Goal: Task Accomplishment & Management: Use online tool/utility

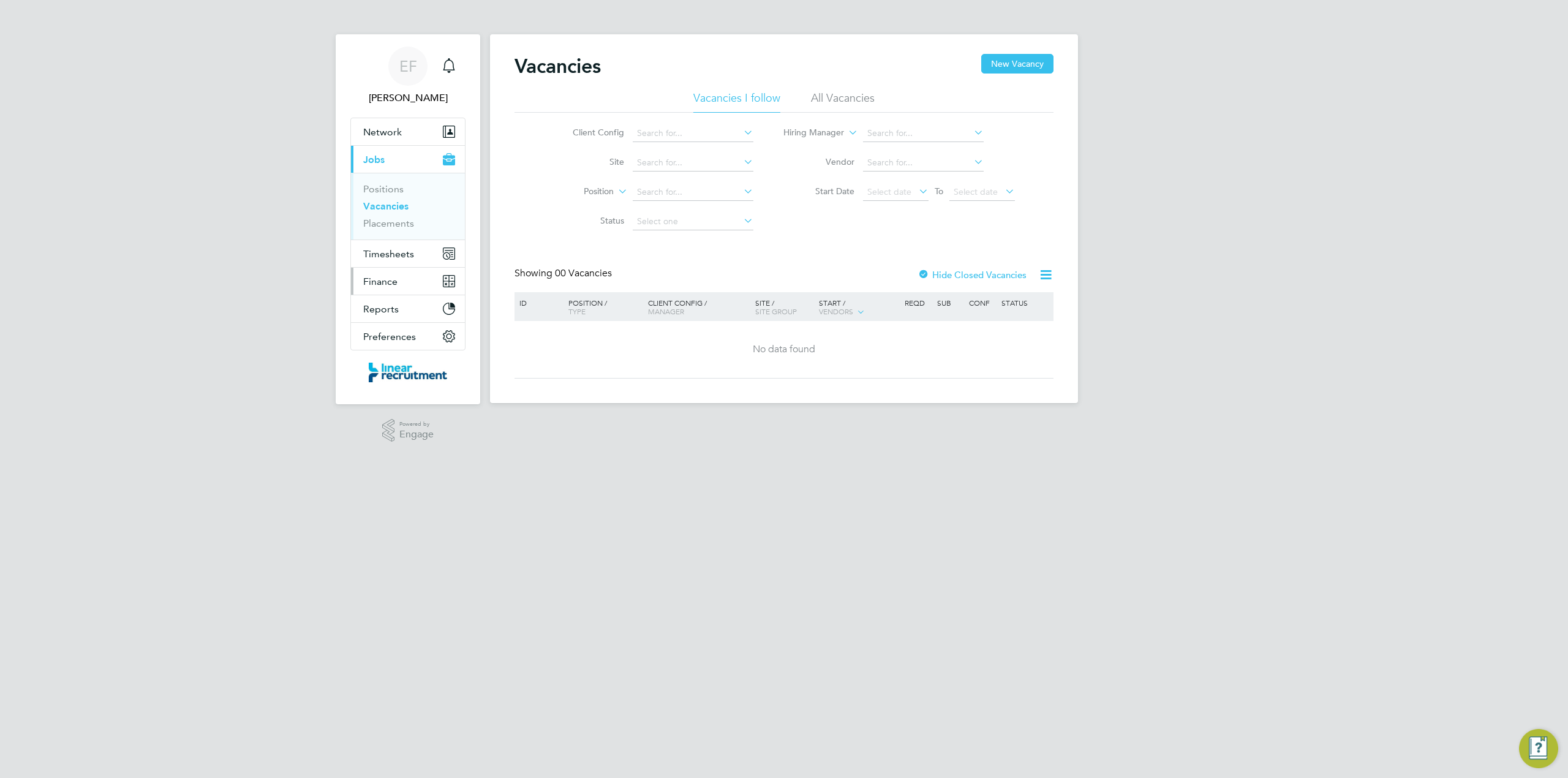
click at [369, 280] on span "Finance" at bounding box center [380, 282] width 34 height 12
click at [387, 191] on span "Timesheets" at bounding box center [388, 187] width 51 height 12
click at [375, 211] on link "Timesheets" at bounding box center [388, 216] width 51 height 12
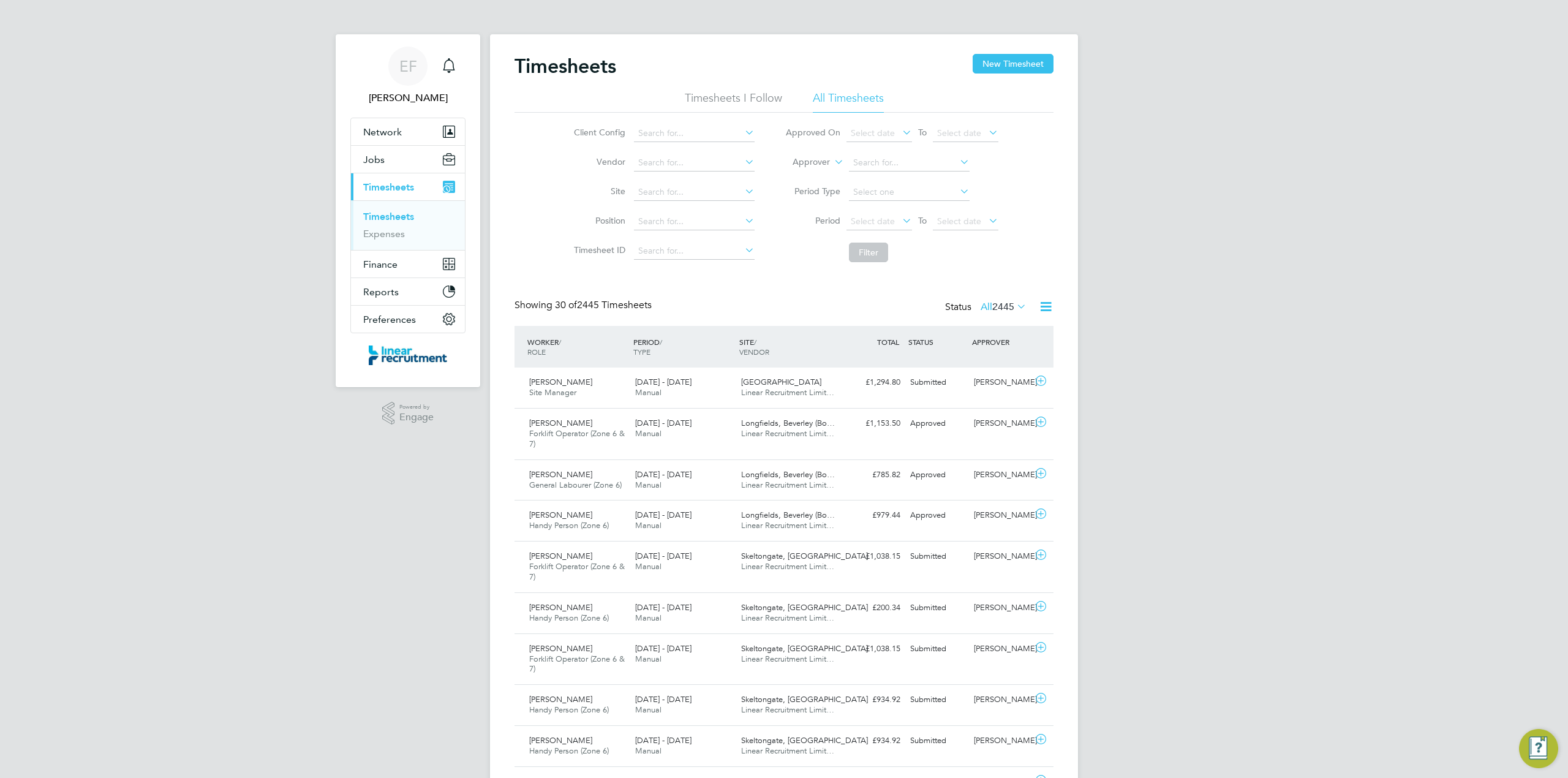
click at [981, 307] on label "All 2445" at bounding box center [1004, 306] width 46 height 12
click at [979, 381] on li "Approved" at bounding box center [990, 380] width 56 height 17
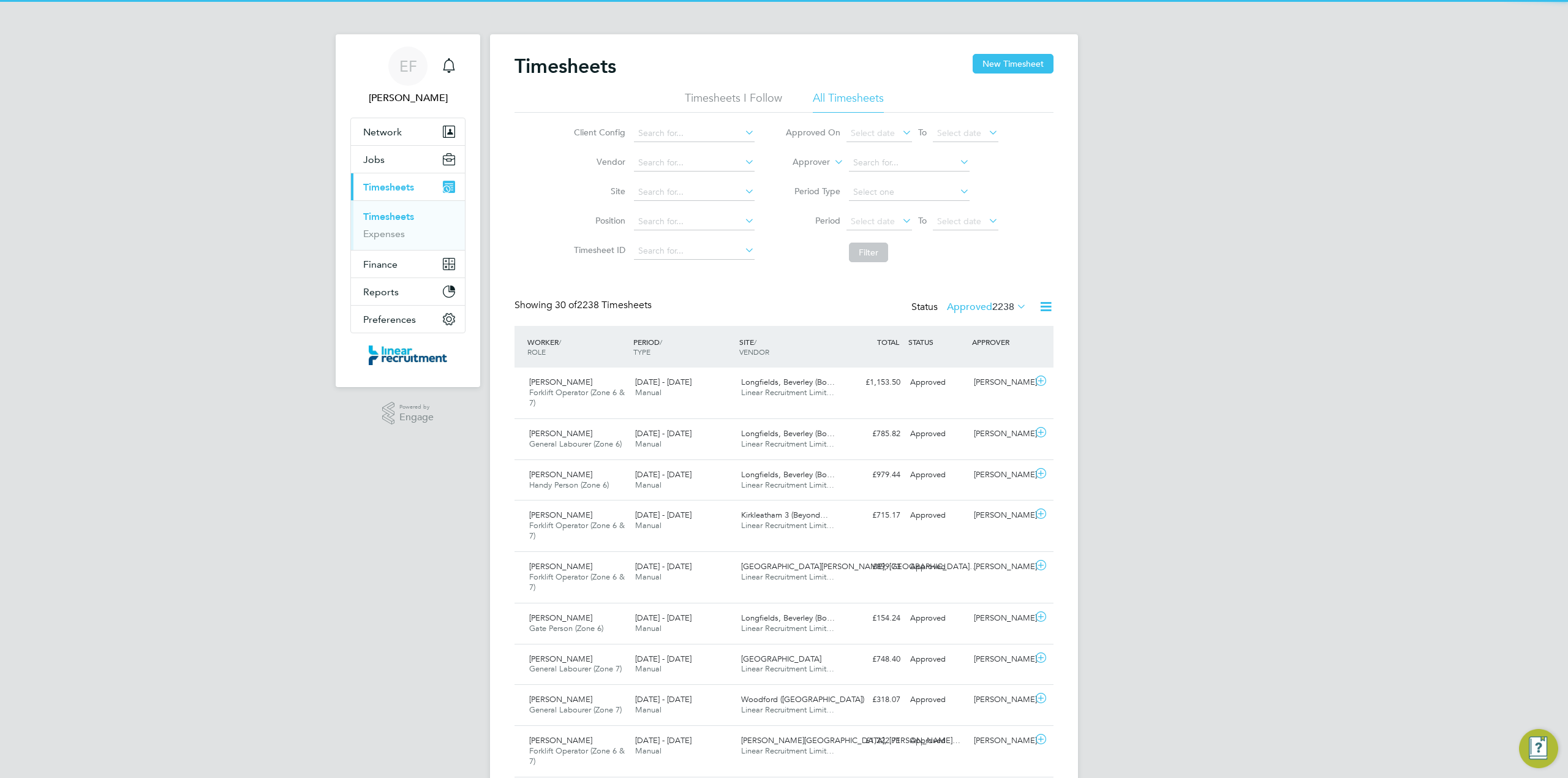
click at [1047, 305] on icon at bounding box center [1046, 306] width 15 height 15
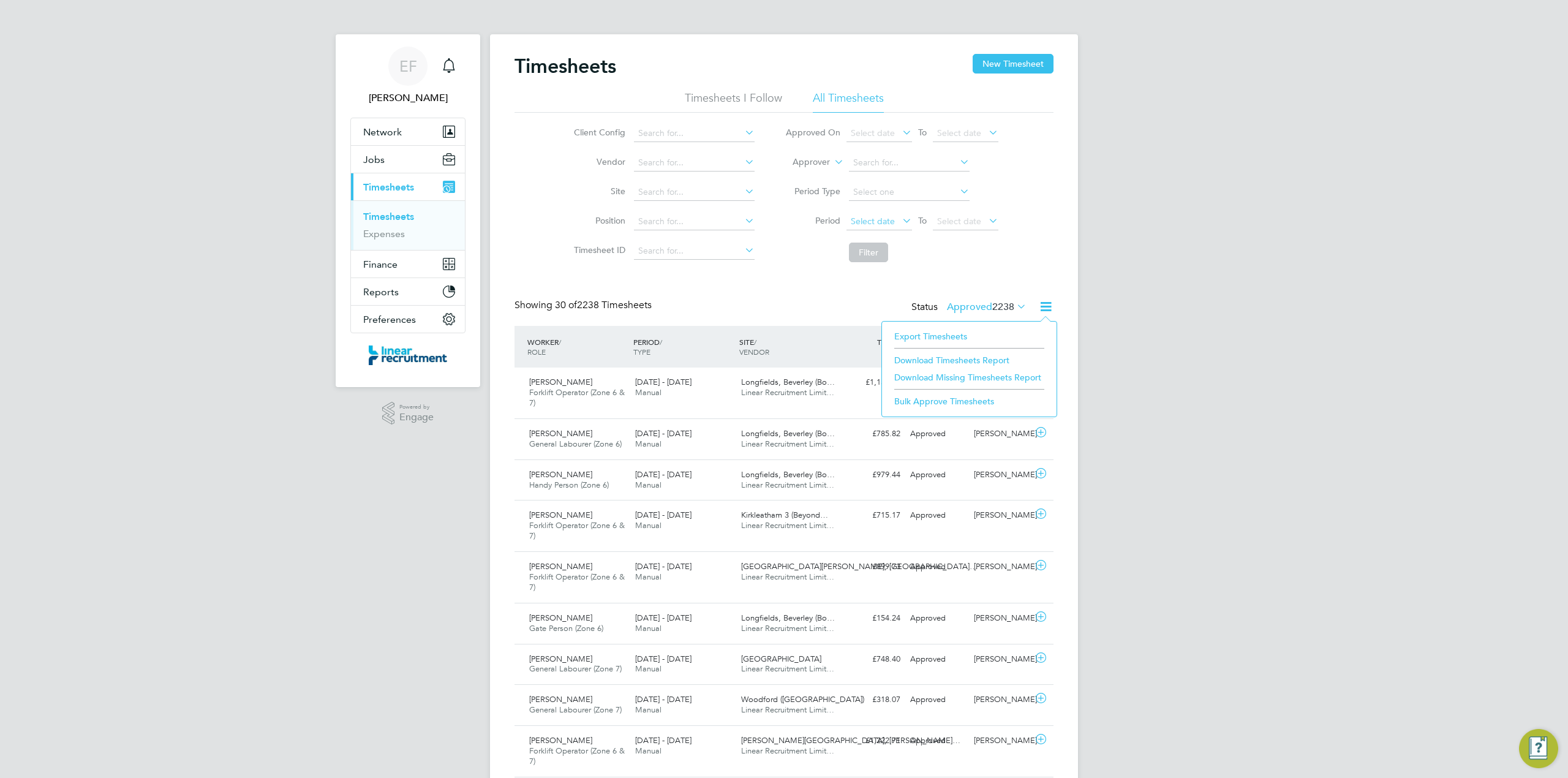
click at [868, 221] on span "Select date" at bounding box center [872, 221] width 44 height 11
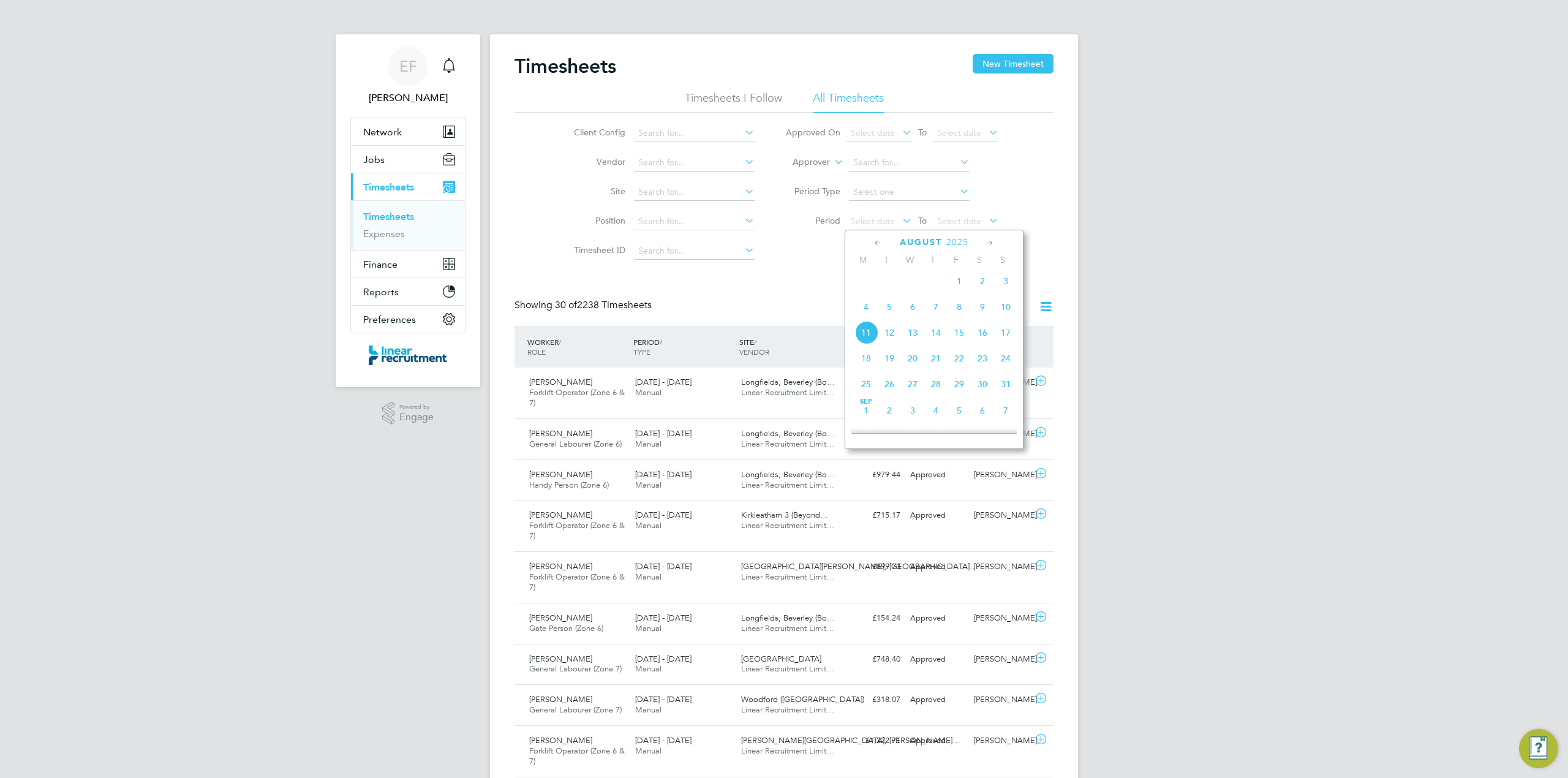
click at [875, 243] on icon at bounding box center [878, 243] width 11 height 14
click at [877, 241] on icon at bounding box center [878, 243] width 11 height 14
click at [864, 386] on span "23" at bounding box center [866, 389] width 23 height 23
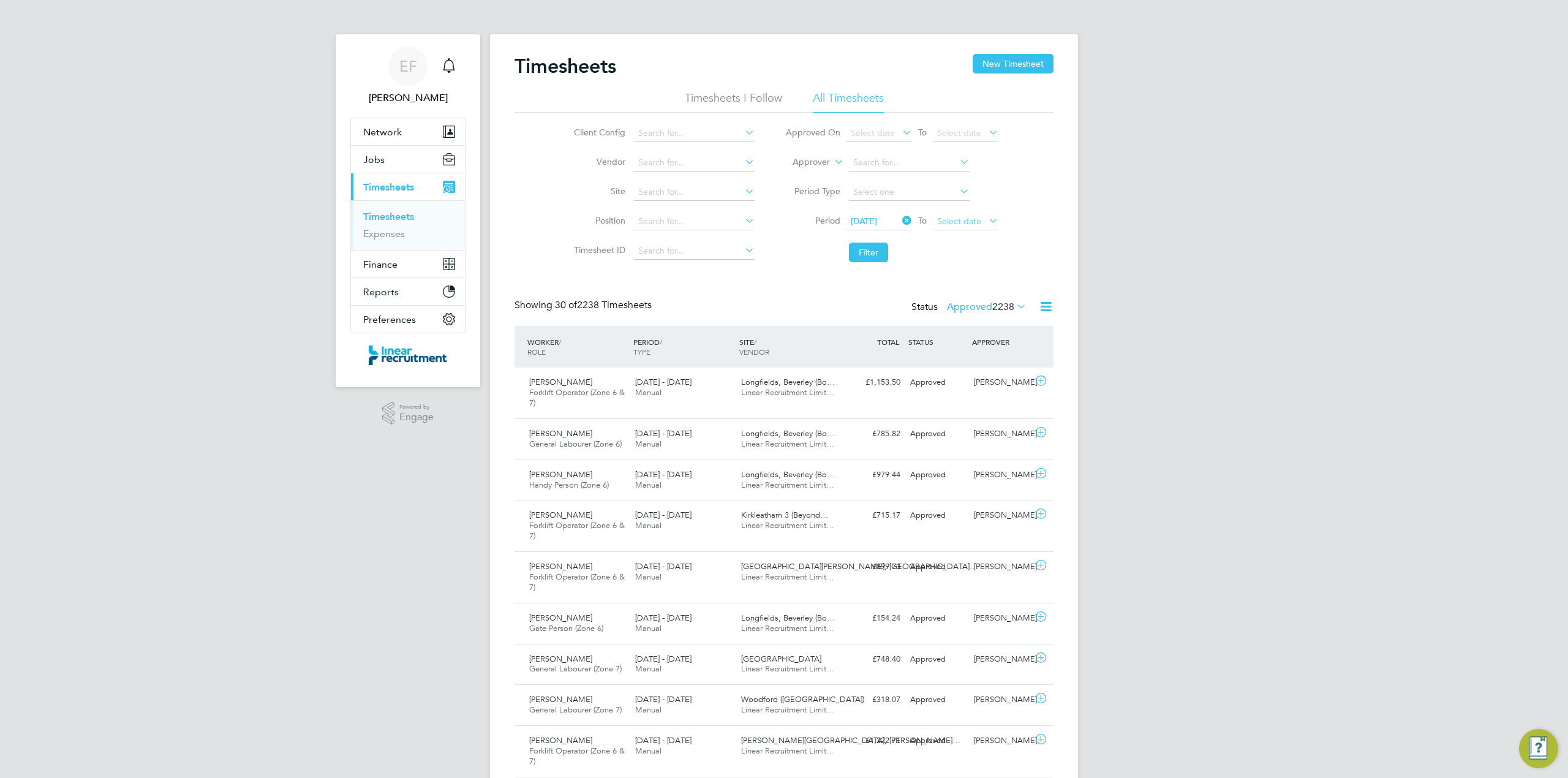
click at [944, 222] on span "Select date" at bounding box center [959, 221] width 44 height 11
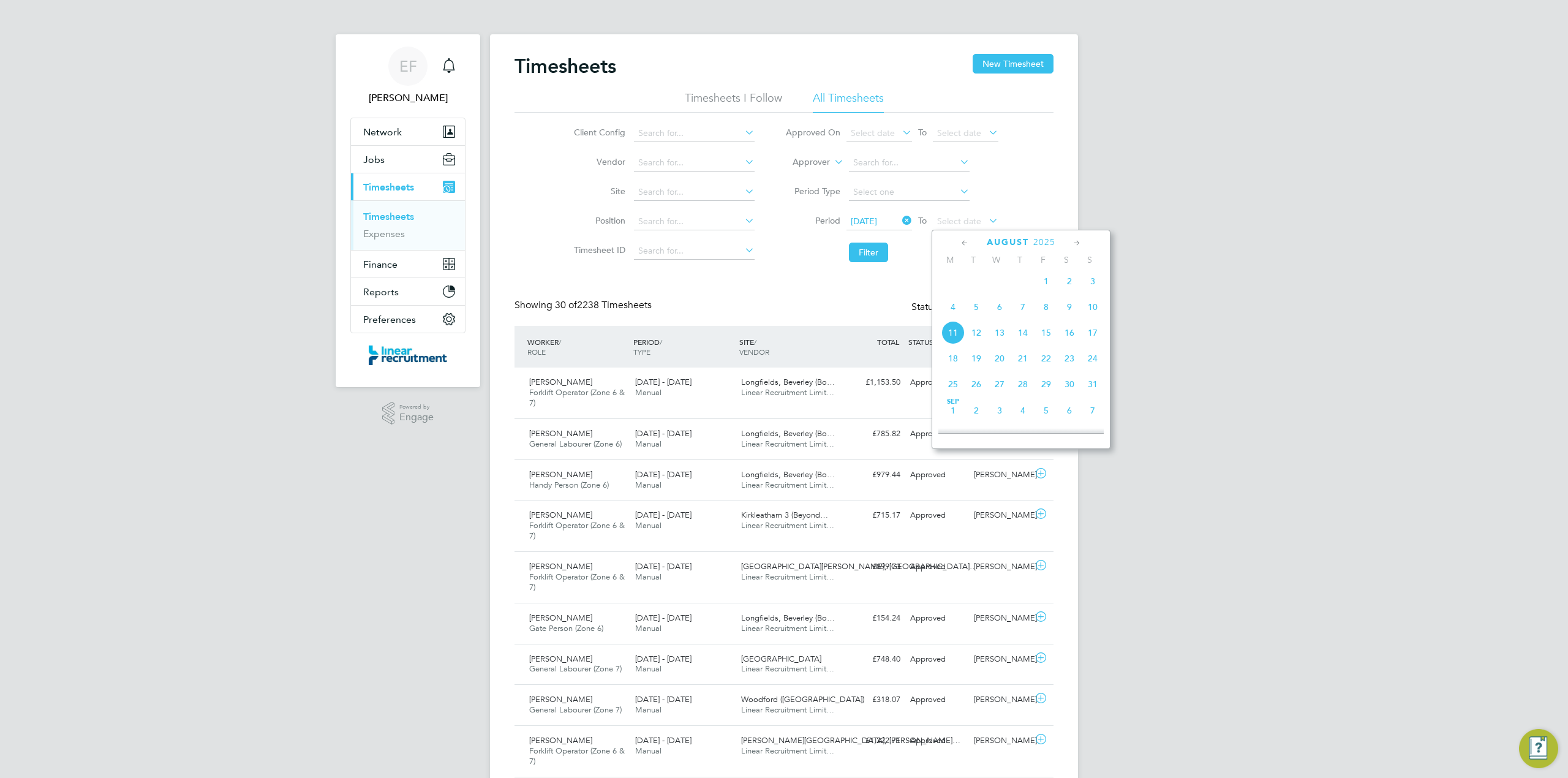
click at [954, 334] on span "11" at bounding box center [953, 333] width 23 height 23
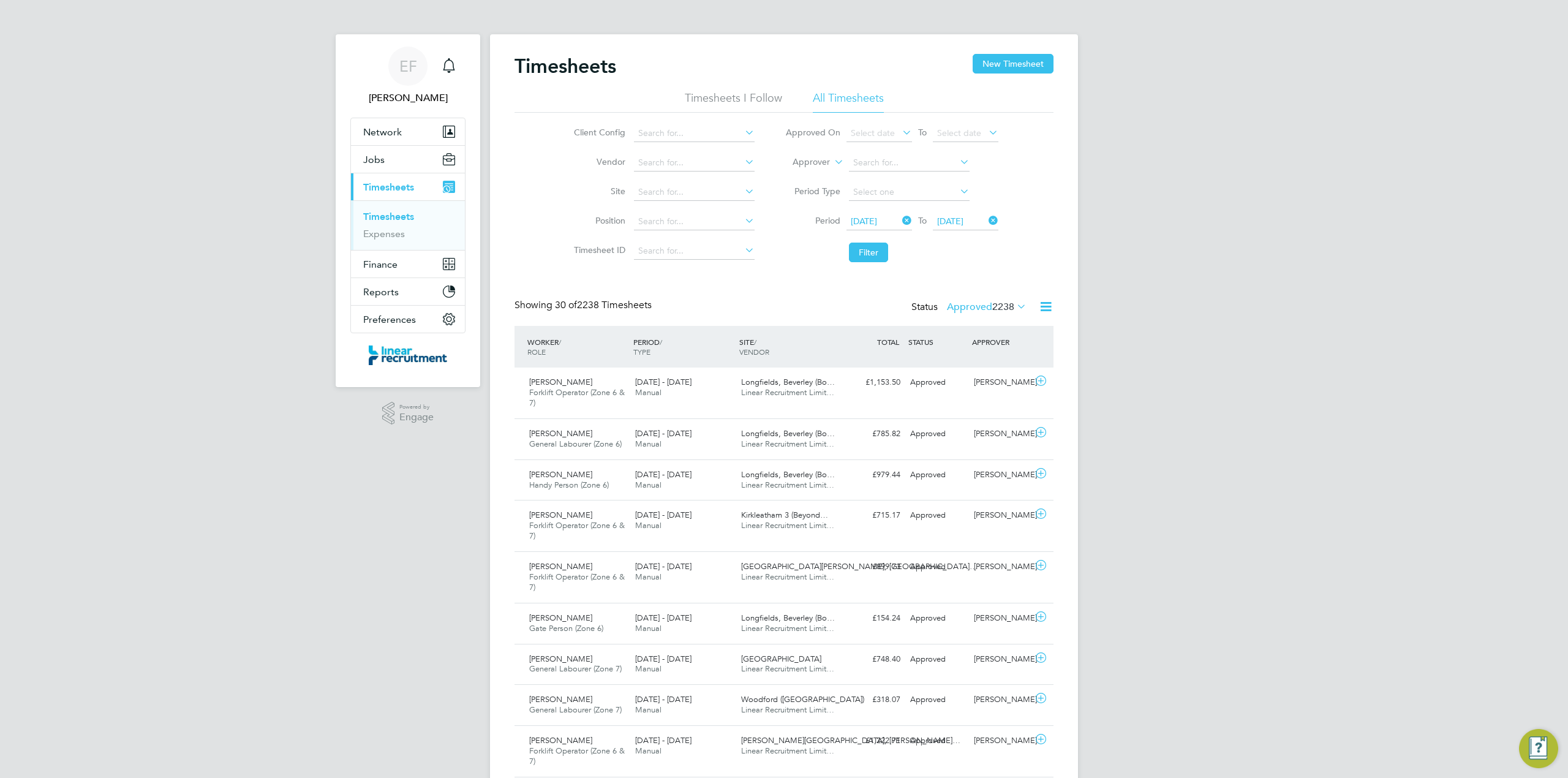
click at [949, 219] on span "[DATE]" at bounding box center [950, 221] width 27 height 11
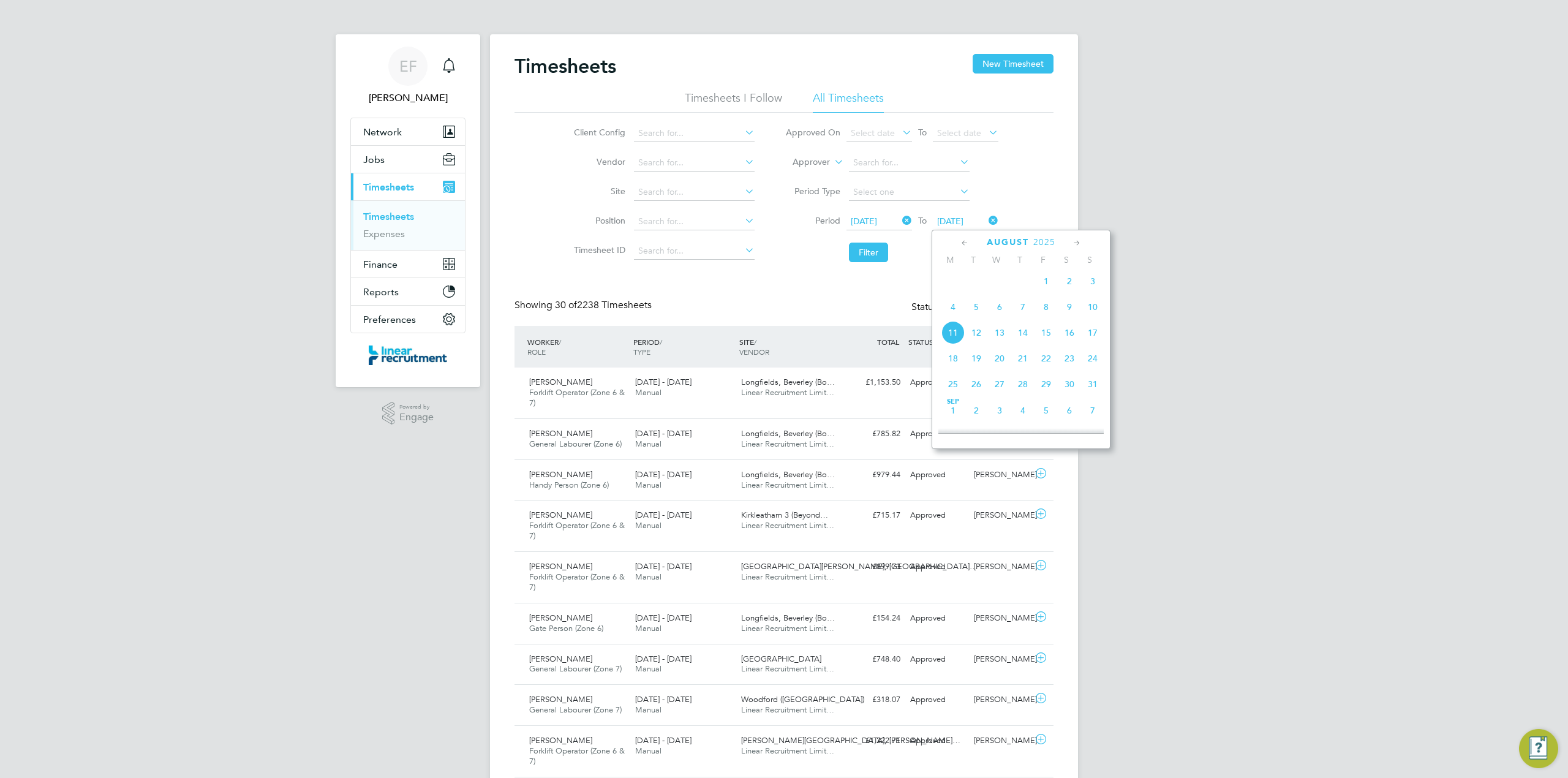
click at [975, 310] on span "5" at bounding box center [976, 307] width 23 height 23
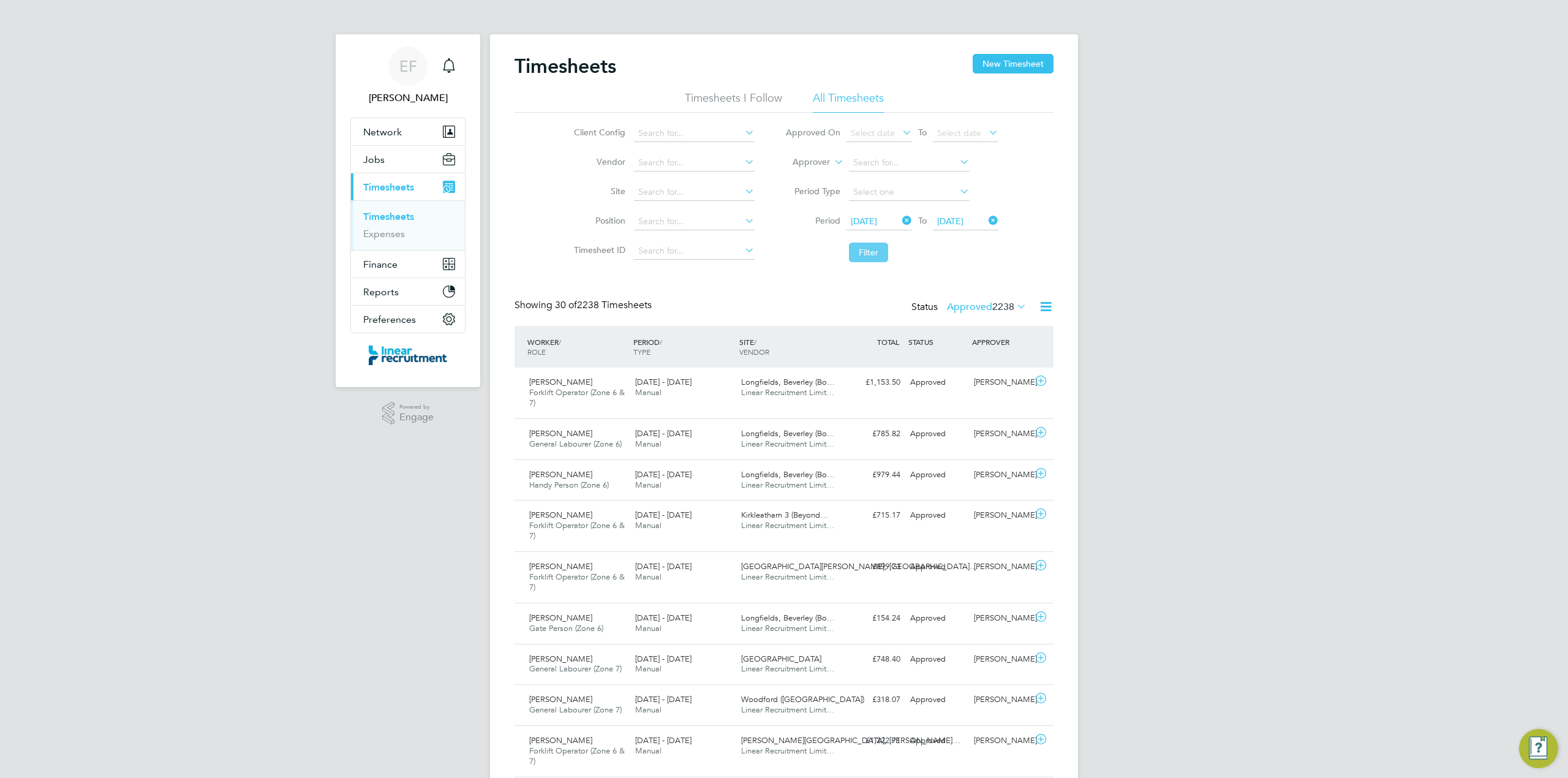
click at [866, 253] on button "Filter" at bounding box center [868, 252] width 40 height 19
click at [1047, 304] on icon at bounding box center [1046, 306] width 15 height 15
click at [939, 358] on li "Download Timesheets Report" at bounding box center [969, 360] width 162 height 17
